Goal: Task Accomplishment & Management: Manage account settings

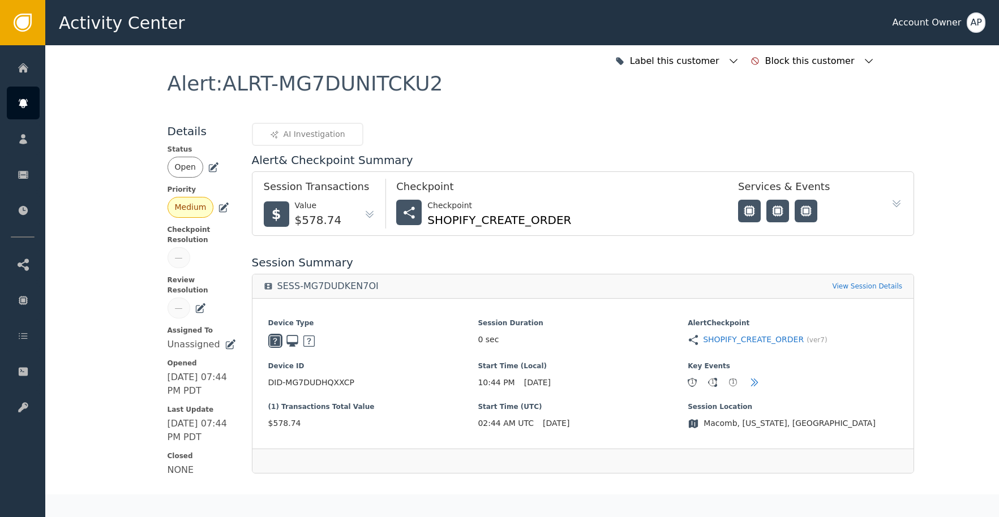
click at [209, 168] on icon at bounding box center [213, 167] width 11 height 11
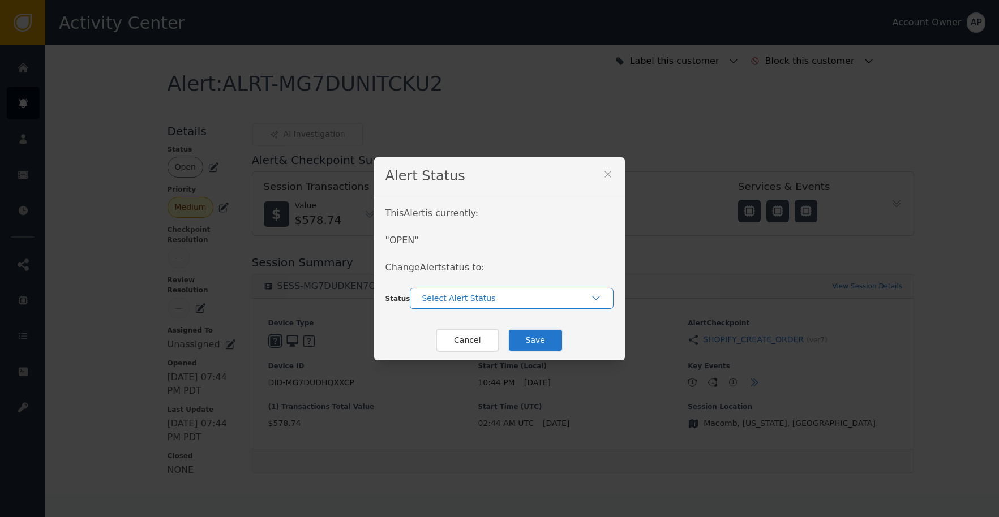
click at [468, 298] on div "Select Alert Status" at bounding box center [506, 299] width 169 height 12
click at [471, 350] on div "Closed" at bounding box center [511, 346] width 181 height 12
click at [540, 344] on button "Save" at bounding box center [535, 340] width 55 height 23
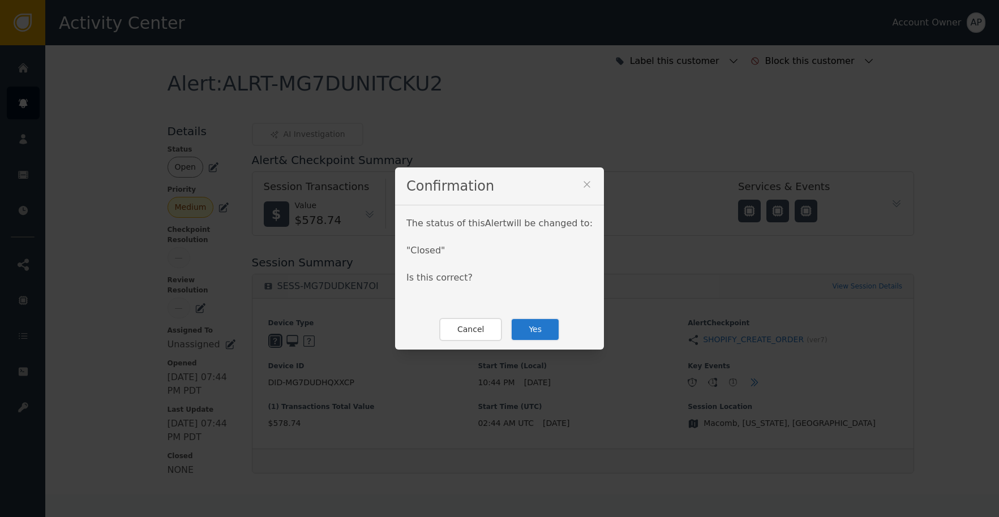
click at [535, 331] on button "Yes" at bounding box center [534, 329] width 49 height 23
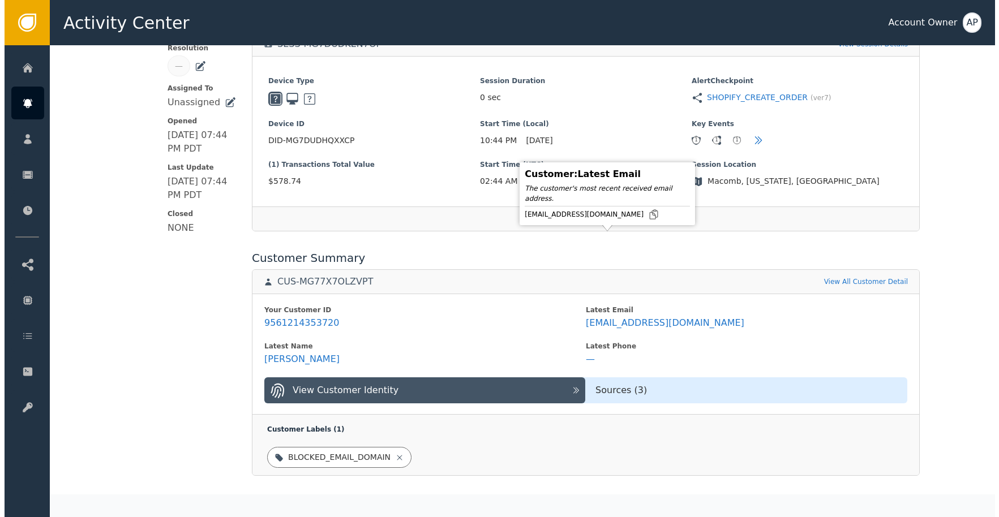
scroll to position [392, 0]
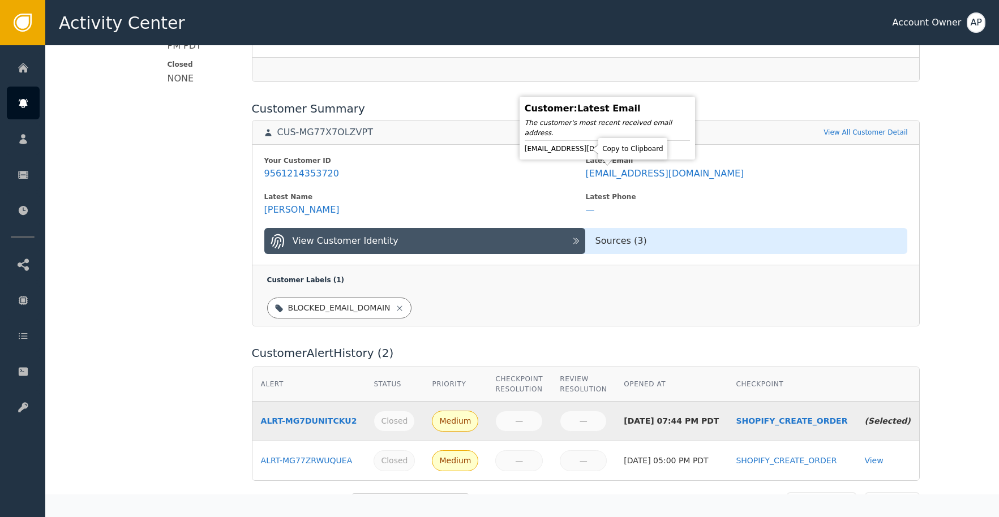
drag, startPoint x: 586, startPoint y: 148, endPoint x: 598, endPoint y: 136, distance: 16.4
click at [648, 148] on icon at bounding box center [653, 148] width 11 height 11
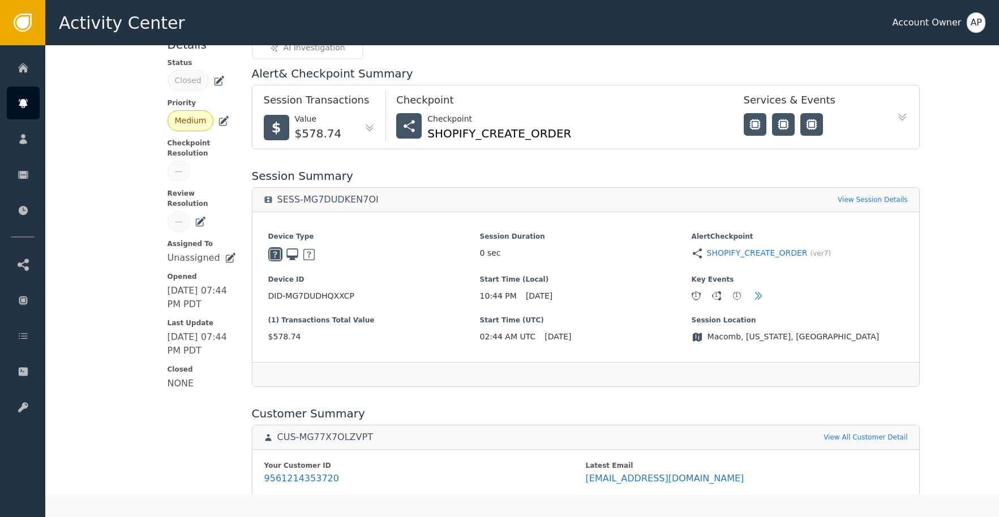
scroll to position [218, 0]
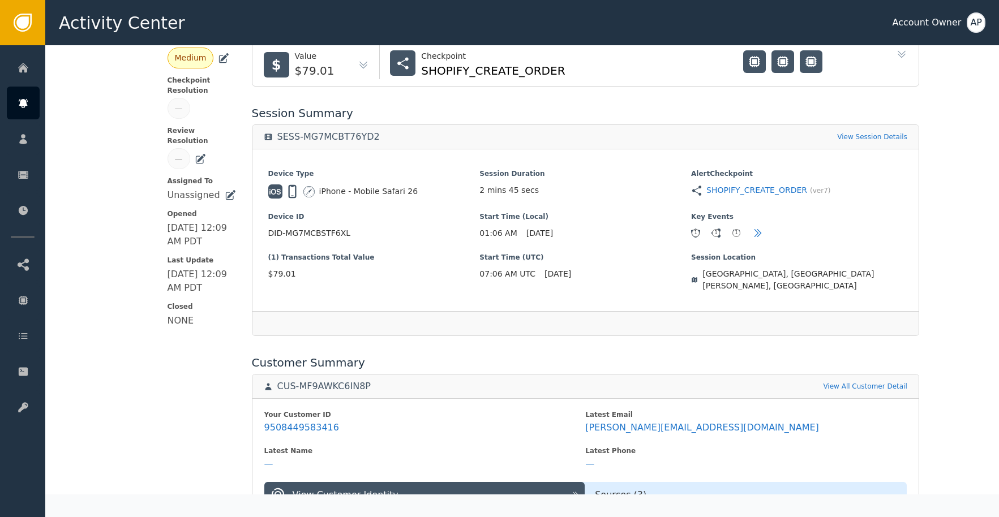
scroll to position [168, 0]
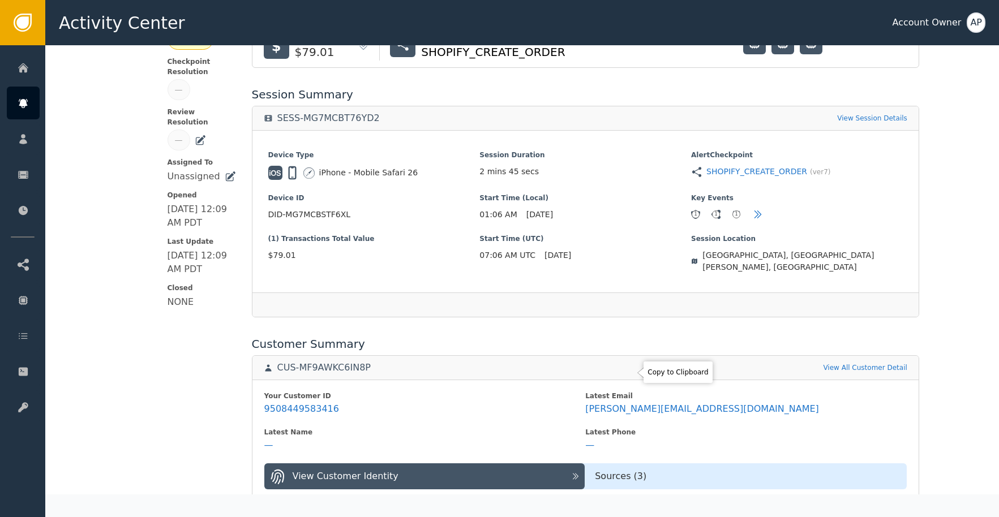
click at [629, 380] on div "Your Customer ID 9508449583416 Latest Email [PERSON_NAME][EMAIL_ADDRESS][DOMAIN…" at bounding box center [585, 440] width 666 height 121
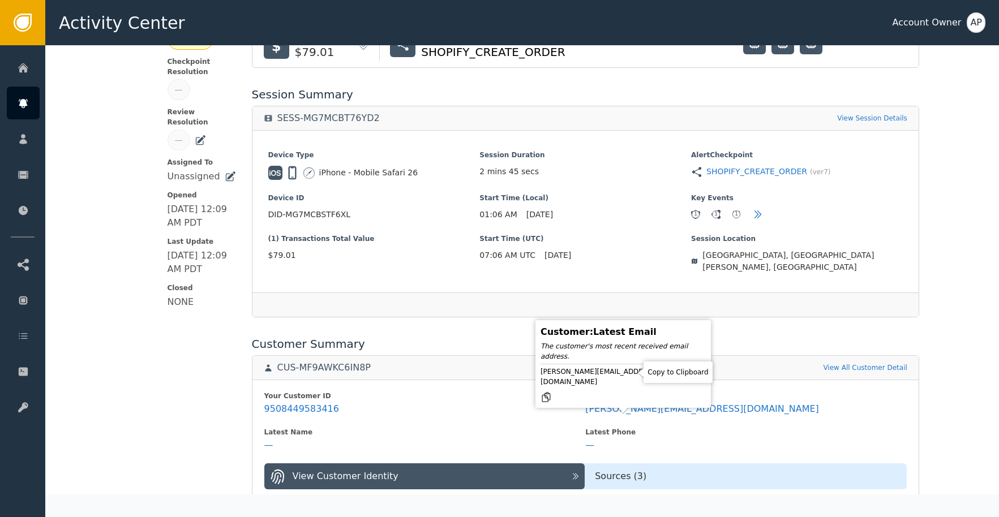
click at [550, 393] on icon at bounding box center [546, 397] width 8 height 9
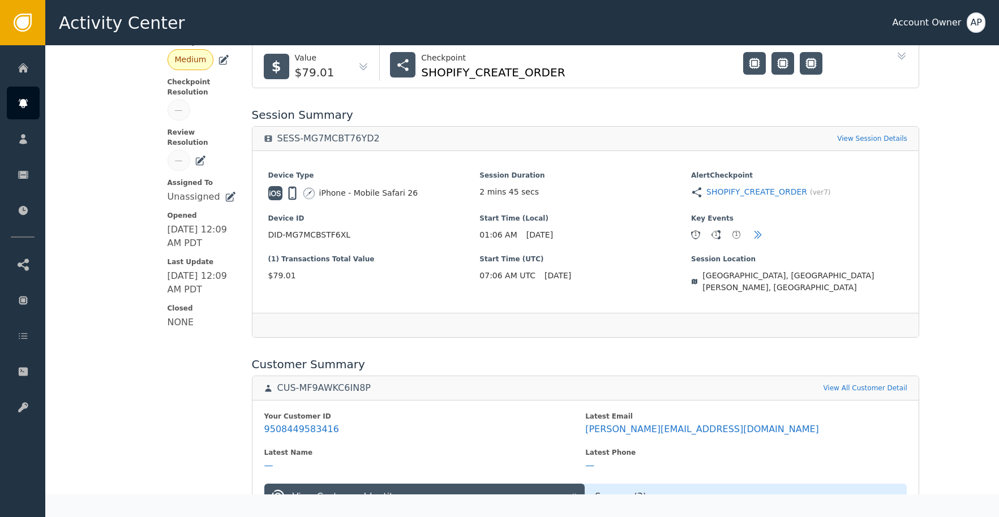
scroll to position [148, 0]
